Goal: Navigation & Orientation: Find specific page/section

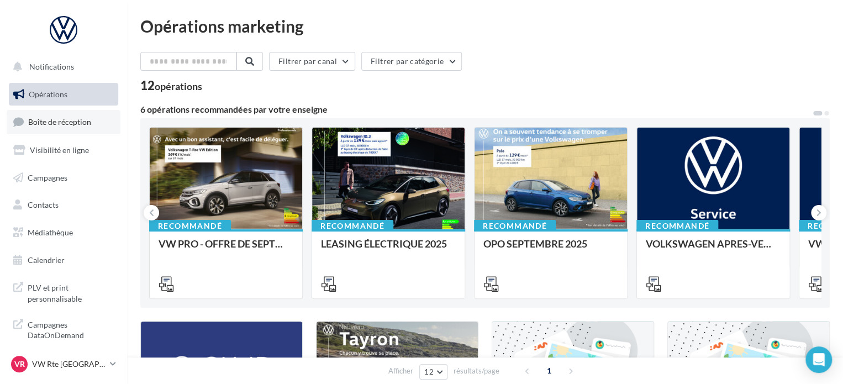
click at [57, 125] on span "Boîte de réception" at bounding box center [59, 121] width 63 height 9
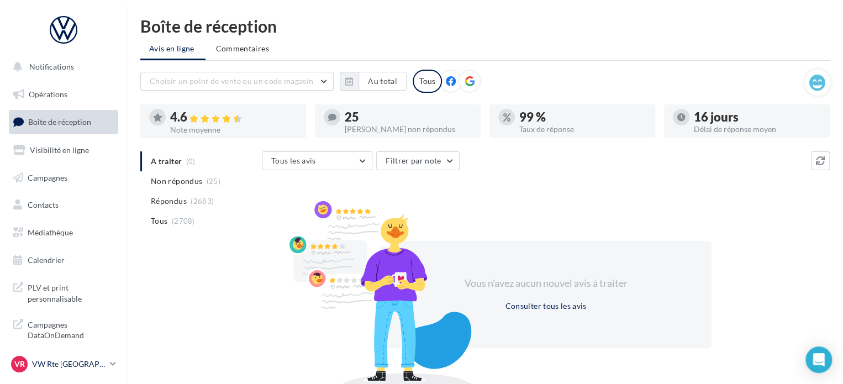
click at [61, 358] on p "VW Rte [GEOGRAPHIC_DATA]" at bounding box center [68, 363] width 73 height 11
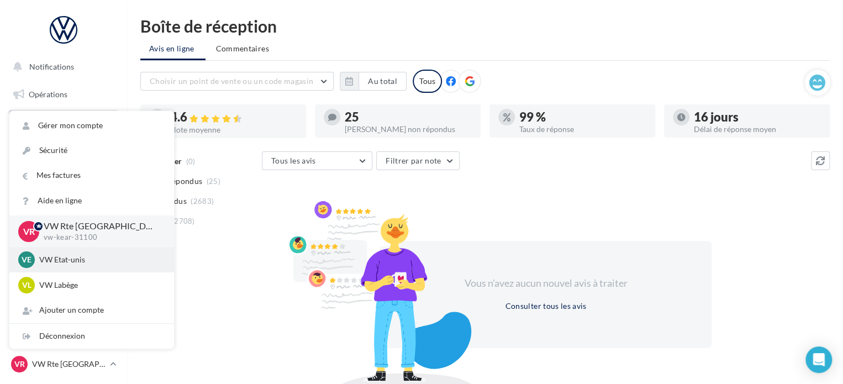
click at [76, 259] on p "VW Etat-unis" at bounding box center [100, 259] width 122 height 11
